Goal: Task Accomplishment & Management: Manage account settings

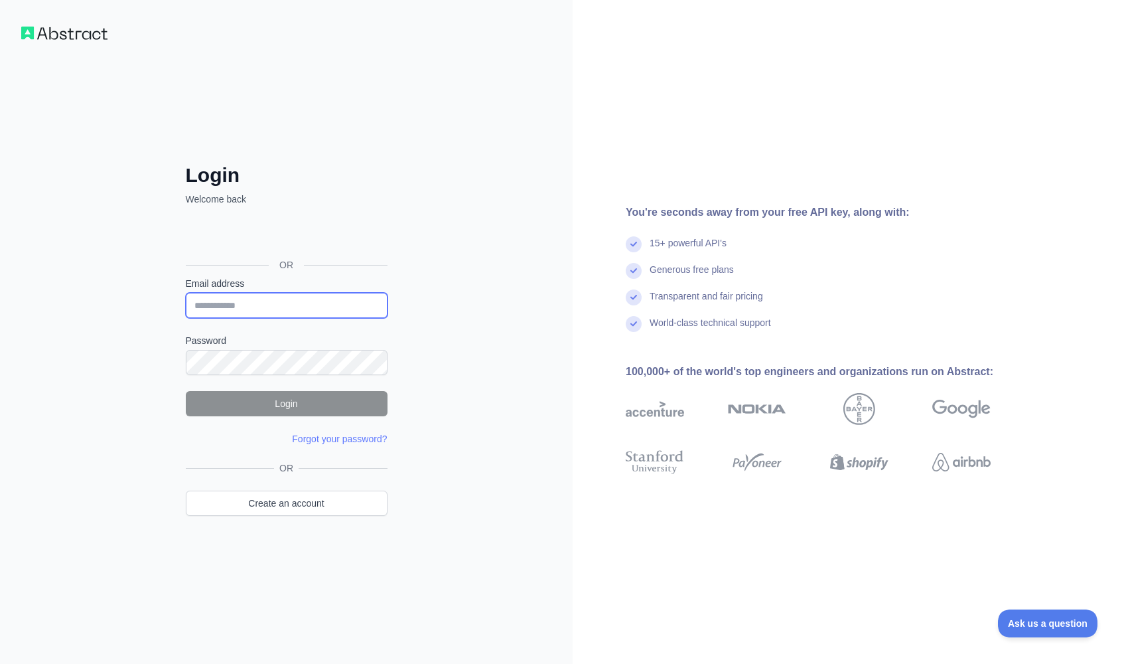
type input "**********"
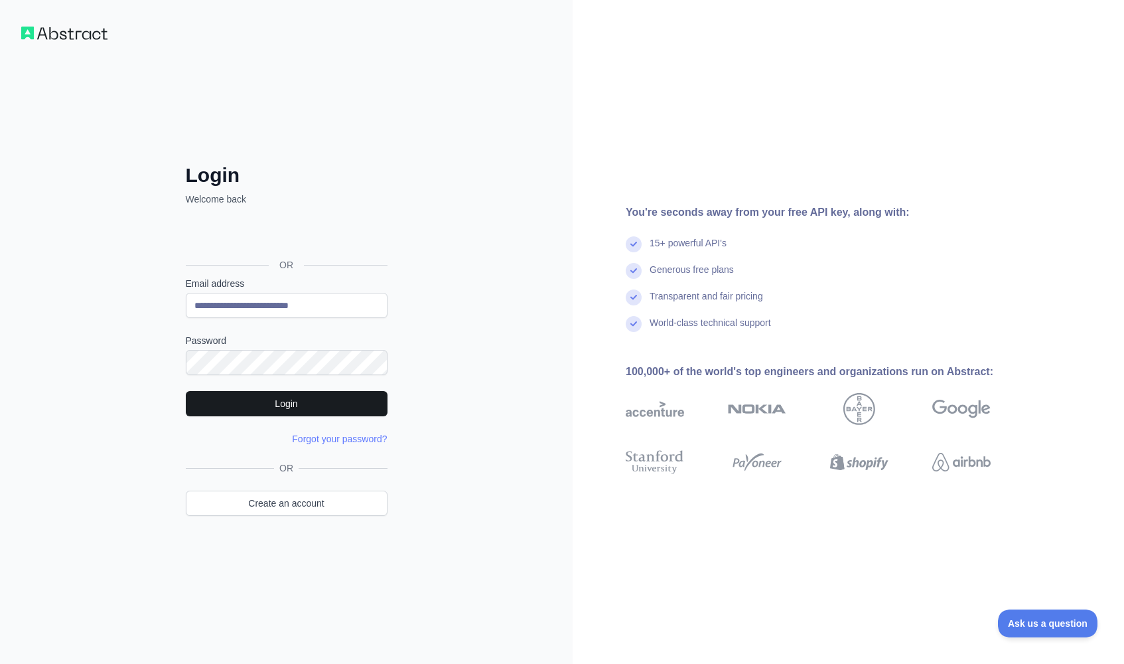
click at [289, 407] on button "Login" at bounding box center [287, 403] width 202 height 25
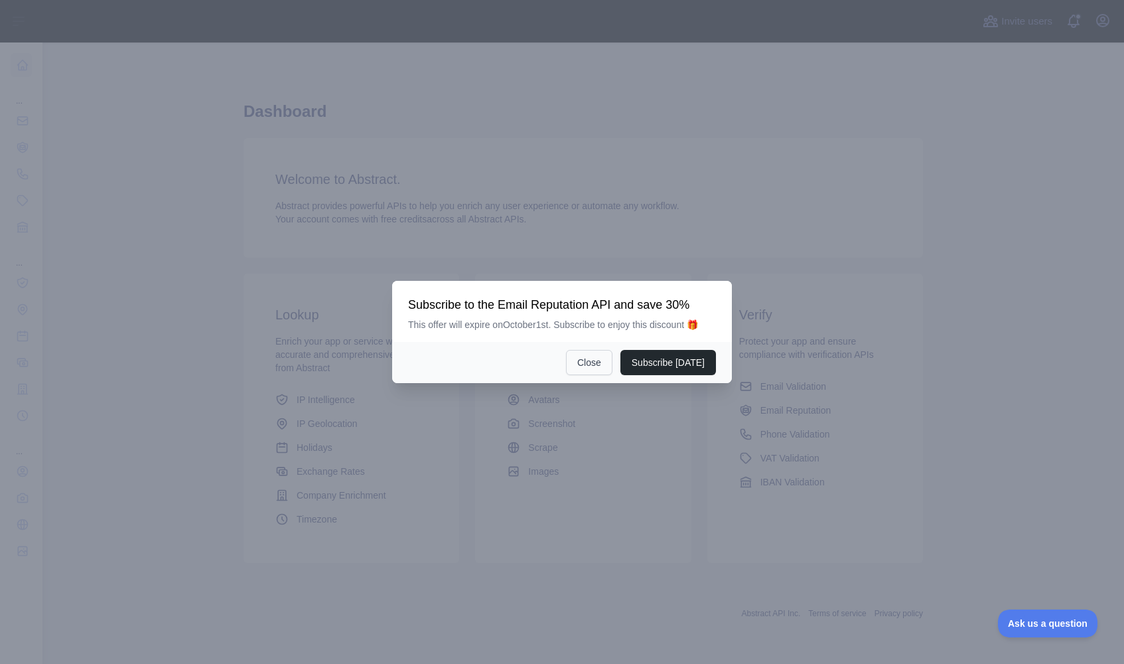
click at [597, 364] on button "Close" at bounding box center [589, 362] width 46 height 25
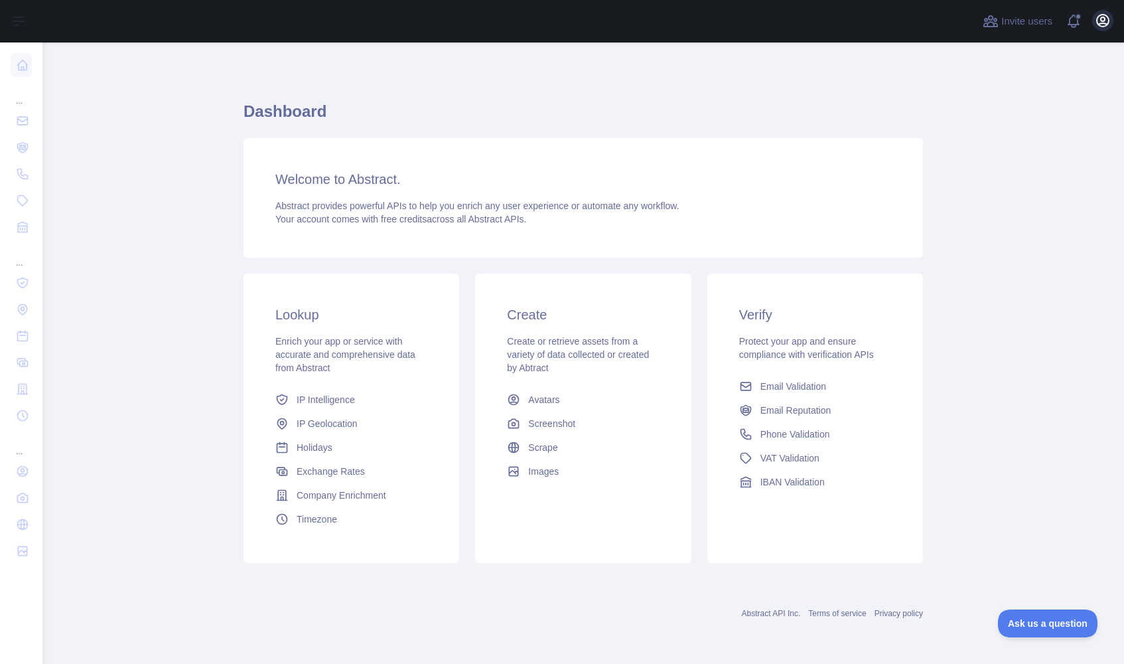
click at [1104, 24] on icon "button" at bounding box center [1103, 21] width 12 height 12
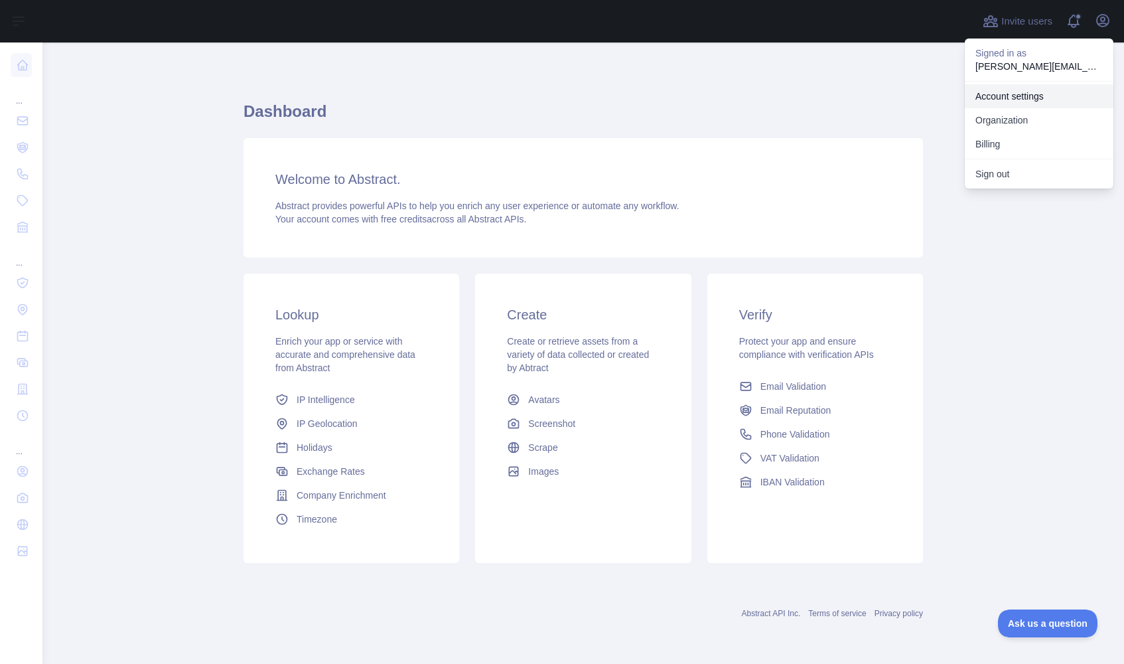
click at [1020, 94] on link "Account settings" at bounding box center [1039, 96] width 149 height 24
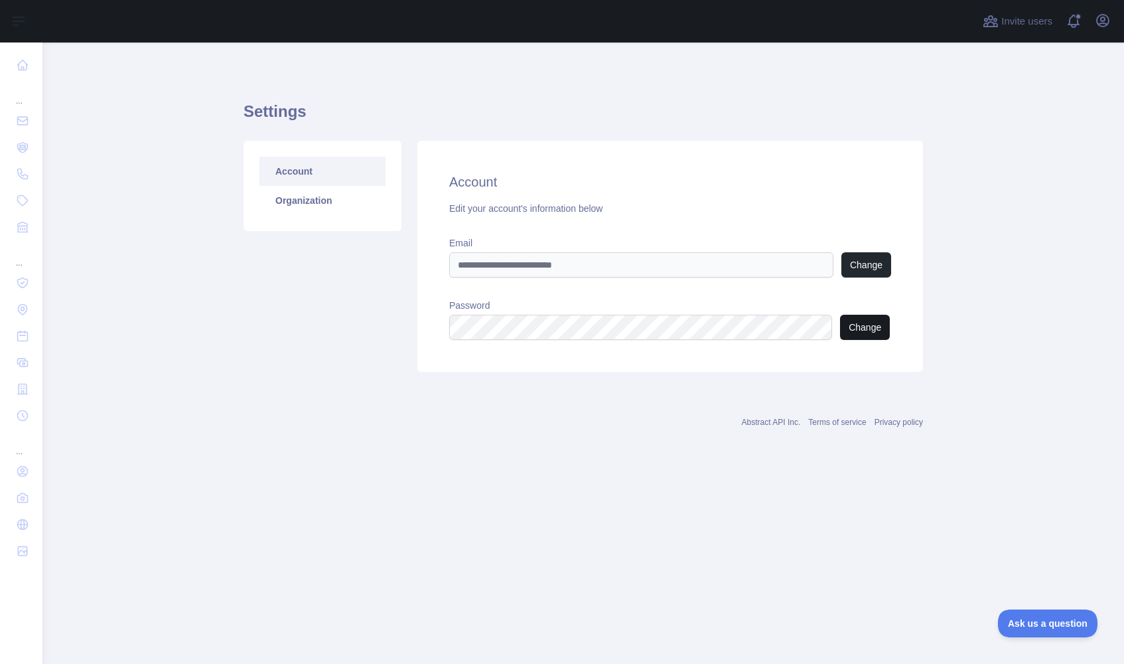
click at [882, 325] on button "Change" at bounding box center [865, 327] width 50 height 25
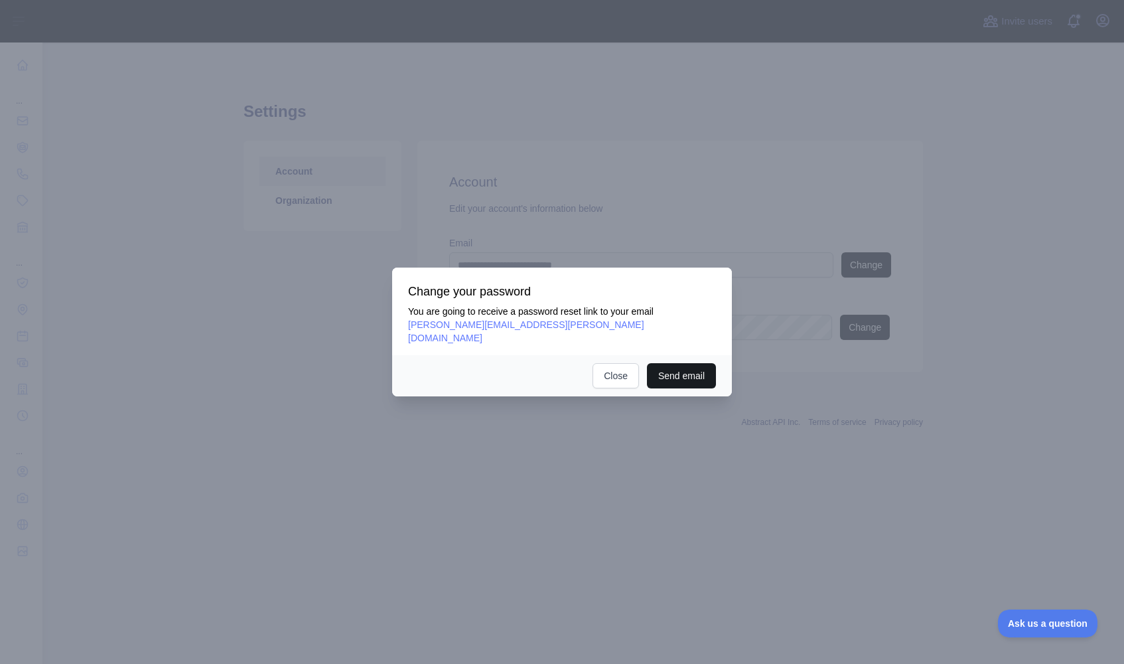
click at [678, 367] on button "Send email" at bounding box center [681, 375] width 69 height 25
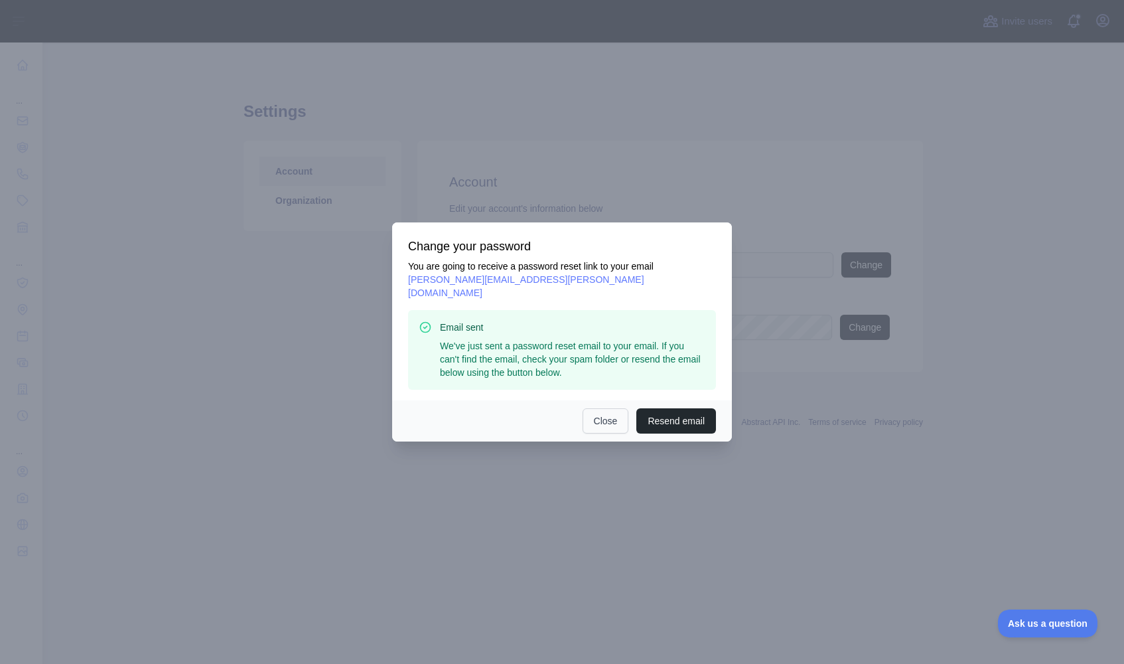
click at [607, 415] on button "Close" at bounding box center [606, 420] width 46 height 25
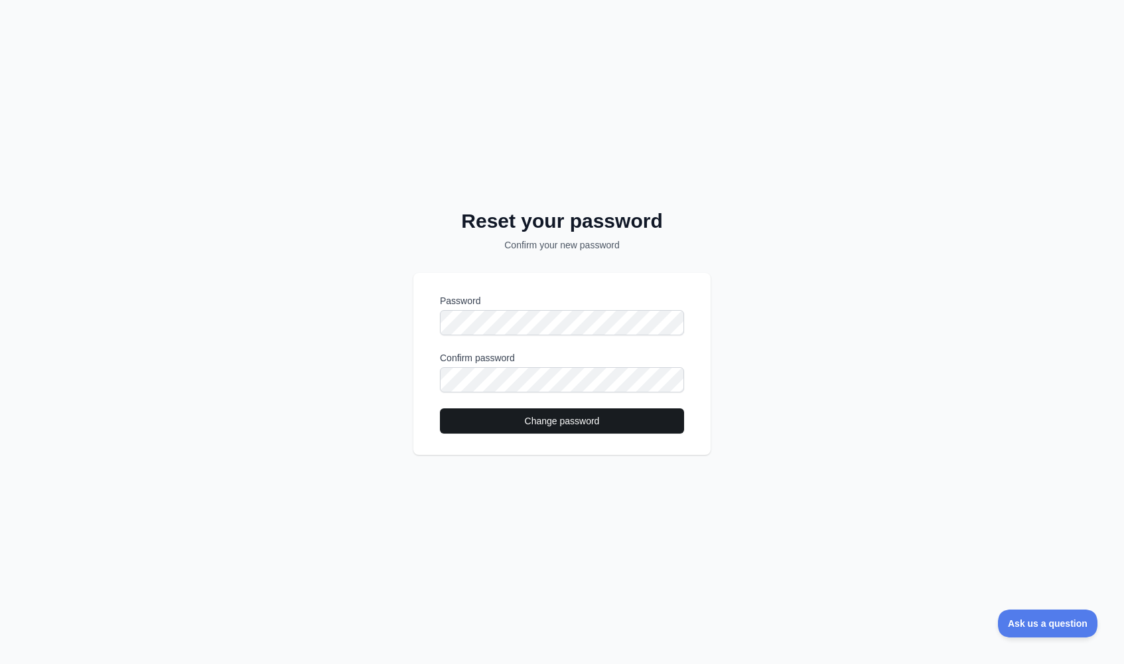
click at [552, 419] on button "Change password" at bounding box center [562, 420] width 244 height 25
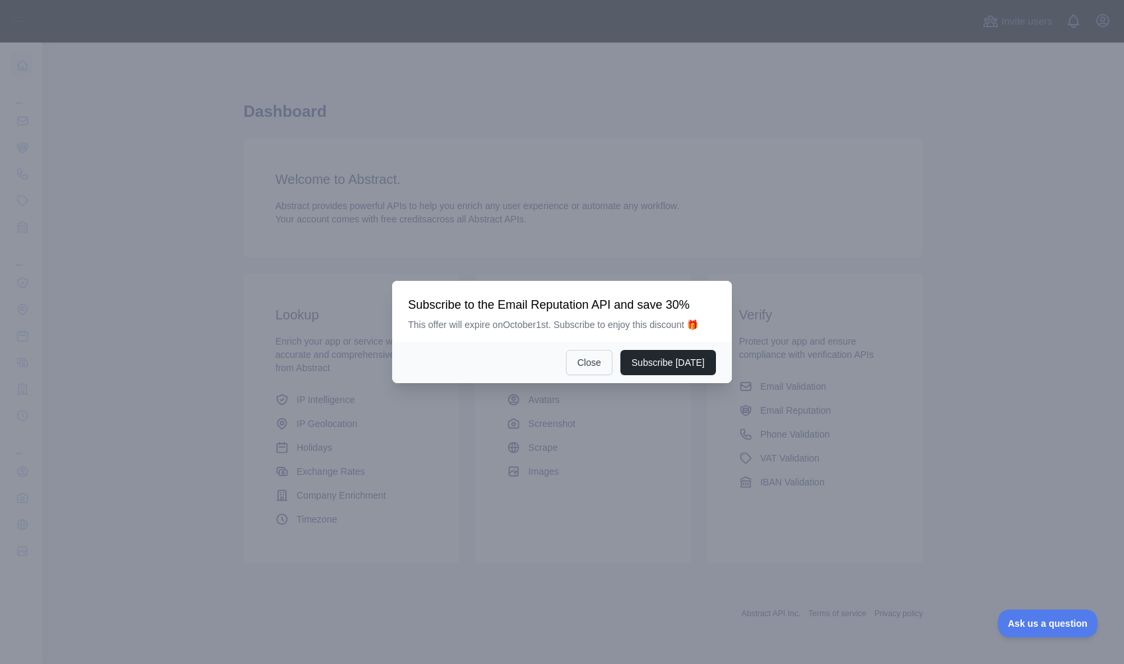
click at [587, 374] on button "Close" at bounding box center [589, 362] width 46 height 25
